Goal: Check status: Check status

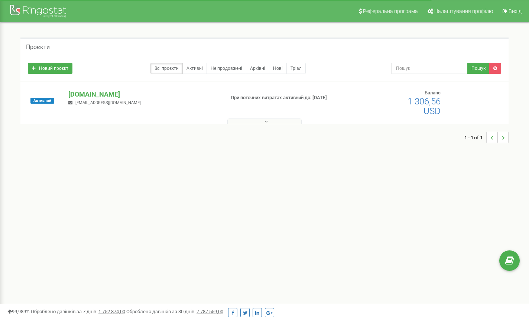
click at [80, 94] on p "[DOMAIN_NAME]" at bounding box center [143, 95] width 150 height 10
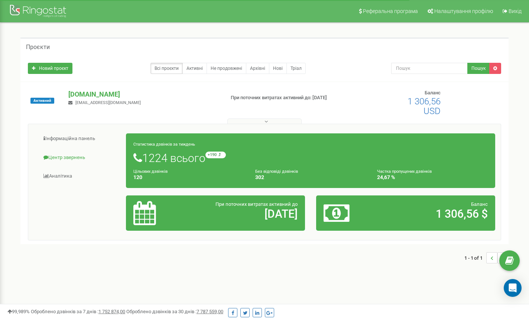
click at [71, 157] on link "Центр звернень" at bounding box center [80, 158] width 93 height 18
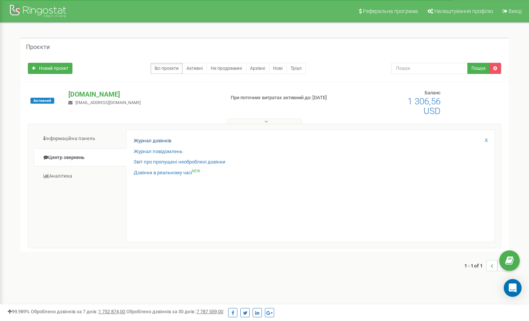
click at [148, 139] on link "Журнал дзвінків" at bounding box center [153, 140] width 38 height 7
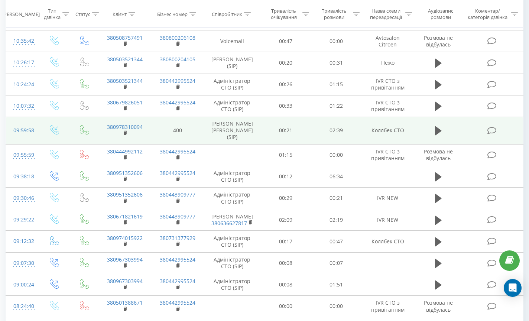
scroll to position [357, 0]
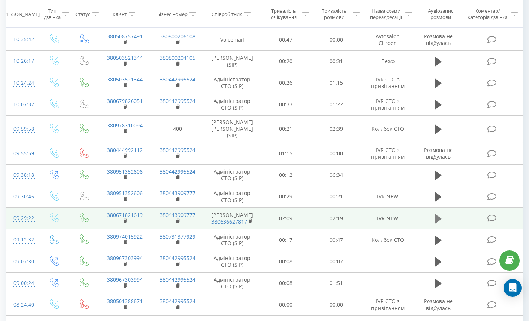
click at [437, 217] on icon at bounding box center [438, 218] width 7 height 9
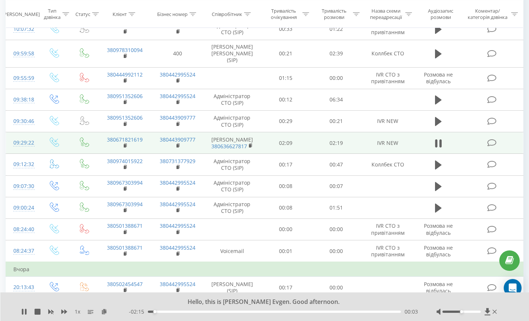
scroll to position [433, 0]
click at [367, 311] on div "00:23" at bounding box center [274, 312] width 253 height 2
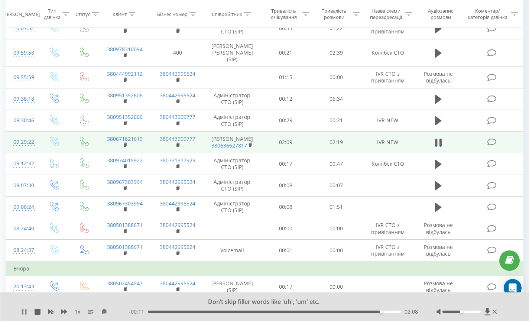
click at [24, 311] on icon at bounding box center [24, 312] width 6 height 6
